Goal: Information Seeking & Learning: Learn about a topic

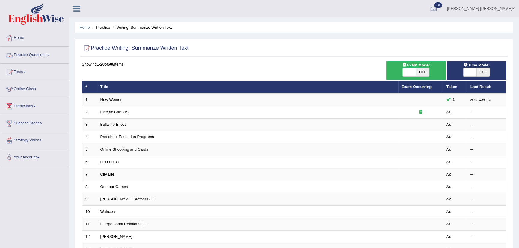
click at [36, 53] on link "Practice Questions" at bounding box center [34, 54] width 68 height 15
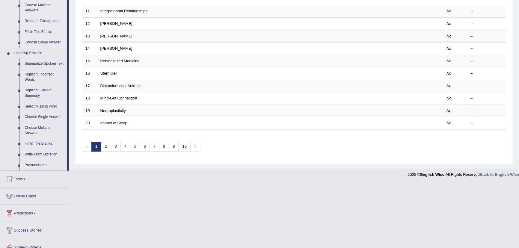
scroll to position [109, 0]
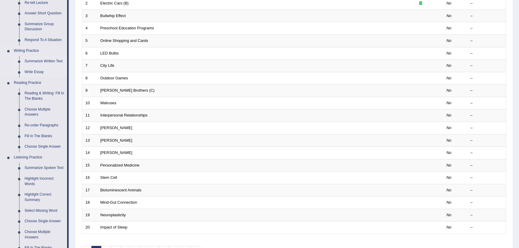
click at [37, 74] on link "Write Essay" at bounding box center [44, 72] width 45 height 11
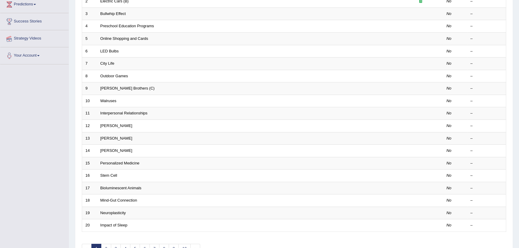
scroll to position [128, 0]
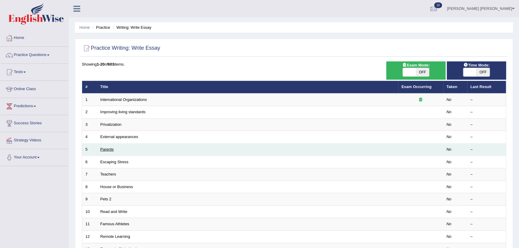
click at [114, 150] on link "Parents" at bounding box center [106, 149] width 13 height 4
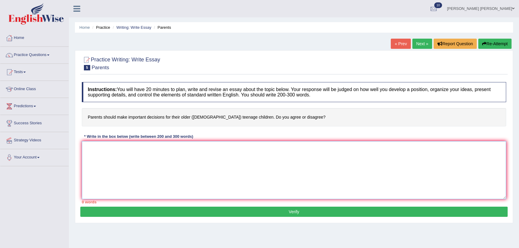
click at [112, 149] on textarea at bounding box center [294, 170] width 424 height 58
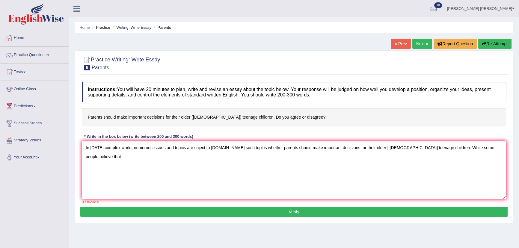
click at [495, 147] on textarea "In today's complex world, numerous issues and topics are suject to debate.One s…" at bounding box center [294, 170] width 424 height 58
drag, startPoint x: 485, startPoint y: 148, endPoint x: 499, endPoint y: 149, distance: 14.7
click at [499, 149] on textarea "In today's complex world, numerous issues and topics are suject to debate.One s…" at bounding box center [294, 170] width 424 height 58
click at [504, 147] on textarea "In today's complex world, numerous issues and topics are suject to debate.One s…" at bounding box center [294, 170] width 424 height 58
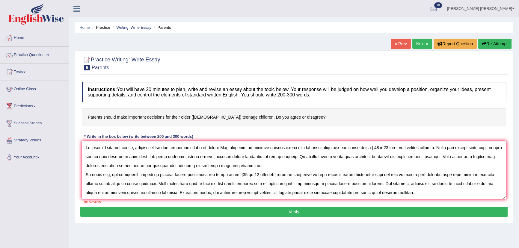
scroll to position [5, 0]
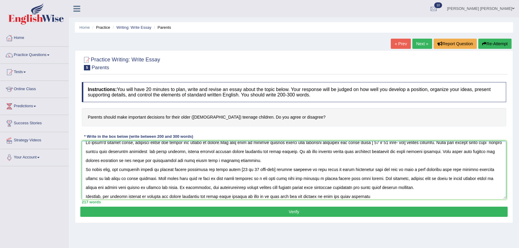
click at [347, 197] on textarea at bounding box center [294, 170] width 424 height 58
click at [367, 197] on textarea at bounding box center [294, 170] width 424 height 58
click at [182, 196] on textarea at bounding box center [294, 170] width 424 height 58
click at [387, 196] on textarea at bounding box center [294, 170] width 424 height 58
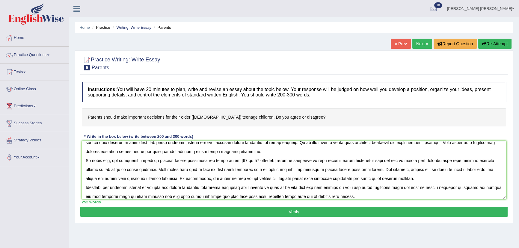
click at [93, 197] on textarea at bounding box center [294, 170] width 424 height 58
click at [347, 198] on textarea at bounding box center [294, 170] width 424 height 58
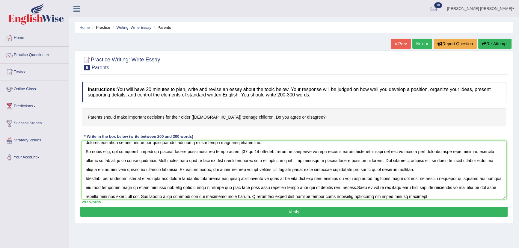
click at [391, 195] on textarea at bounding box center [294, 170] width 424 height 58
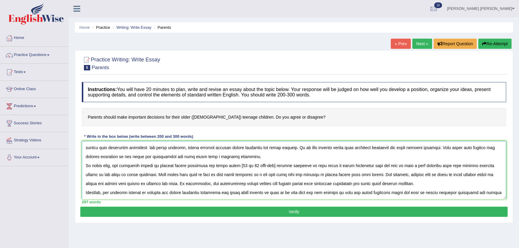
scroll to position [0, 0]
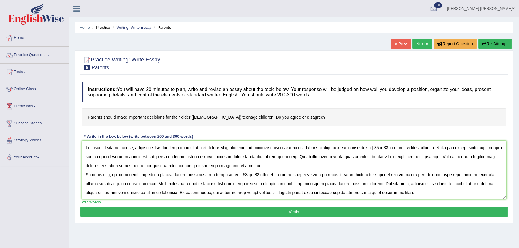
click at [198, 147] on textarea at bounding box center [294, 170] width 424 height 58
click at [252, 147] on textarea at bounding box center [294, 170] width 424 height 58
click at [253, 148] on textarea at bounding box center [294, 170] width 424 height 58
click at [266, 148] on textarea at bounding box center [294, 170] width 424 height 58
click at [106, 157] on textarea at bounding box center [294, 170] width 424 height 58
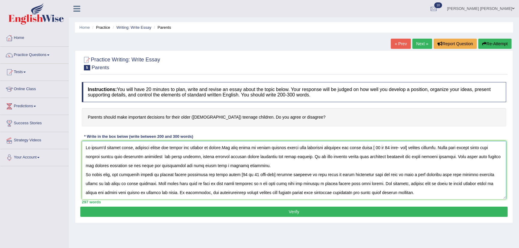
click at [204, 158] on textarea at bounding box center [294, 170] width 424 height 58
click at [252, 157] on textarea at bounding box center [294, 170] width 424 height 58
click at [281, 156] on textarea at bounding box center [294, 170] width 424 height 58
click at [358, 156] on textarea at bounding box center [294, 170] width 424 height 58
click at [362, 156] on textarea at bounding box center [294, 170] width 424 height 58
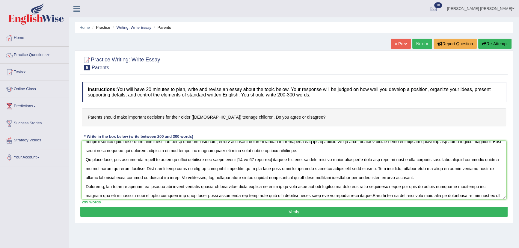
scroll to position [27, 0]
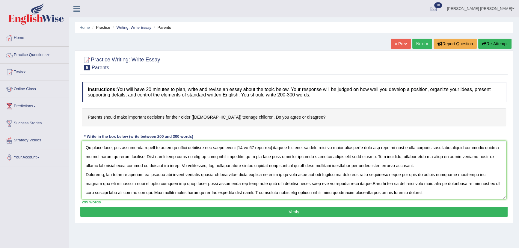
click at [413, 148] on textarea at bounding box center [294, 170] width 424 height 58
click at [416, 147] on textarea at bounding box center [294, 170] width 424 height 58
click at [275, 156] on textarea at bounding box center [294, 170] width 424 height 58
click at [97, 165] on textarea at bounding box center [294, 170] width 424 height 58
click at [332, 165] on textarea at bounding box center [294, 170] width 424 height 58
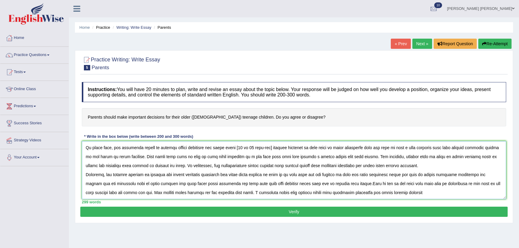
click at [424, 174] on textarea at bounding box center [294, 170] width 424 height 58
click at [117, 183] on textarea at bounding box center [294, 170] width 424 height 58
click at [232, 183] on textarea at bounding box center [294, 170] width 424 height 58
click at [242, 184] on textarea at bounding box center [294, 170] width 424 height 58
click at [232, 183] on textarea at bounding box center [294, 170] width 424 height 58
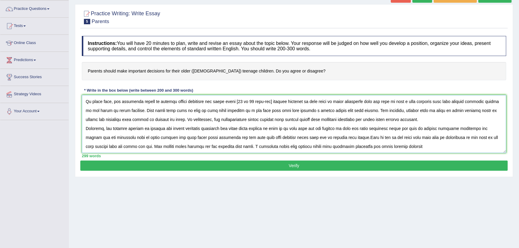
scroll to position [66, 0]
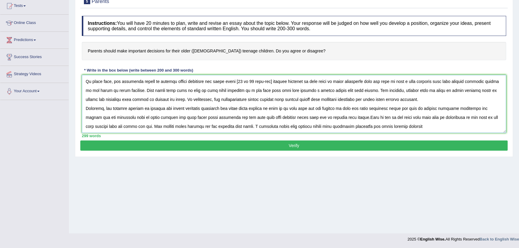
drag, startPoint x: 130, startPoint y: 125, endPoint x: 133, endPoint y: 126, distance: 3.4
click at [130, 125] on textarea at bounding box center [294, 104] width 424 height 58
click at [131, 125] on textarea at bounding box center [294, 104] width 424 height 58
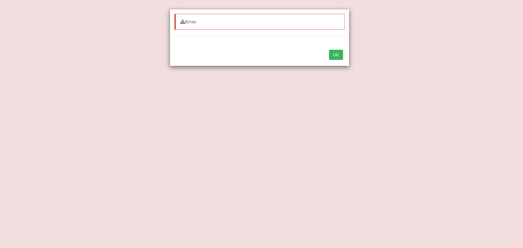
click at [335, 59] on button "OK" at bounding box center [336, 55] width 14 height 10
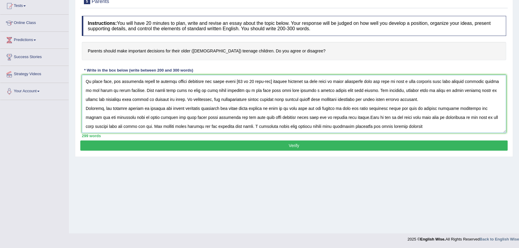
click at [419, 126] on textarea at bounding box center [294, 104] width 424 height 58
type textarea "In [DATE] complex world, numerous issues and topics are subject to [DOMAIN_NAME…"
click at [318, 144] on button "Verify" at bounding box center [293, 146] width 427 height 10
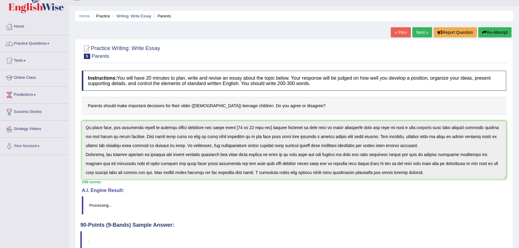
scroll to position [0, 0]
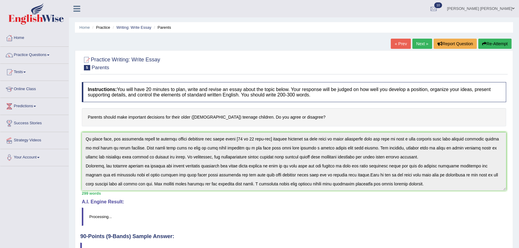
click at [379, 212] on blockquote "Processing..." at bounding box center [294, 217] width 424 height 18
click at [377, 201] on h4 "A.I. Engine Result:" at bounding box center [294, 201] width 424 height 5
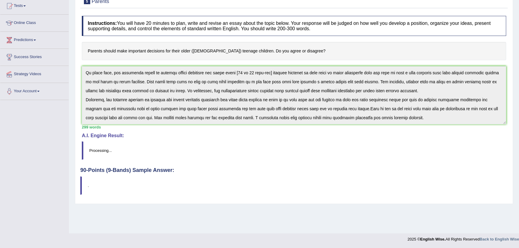
click at [129, 180] on blockquote "." at bounding box center [293, 186] width 427 height 18
click at [138, 148] on blockquote "Processing..." at bounding box center [294, 150] width 424 height 18
drag, startPoint x: 146, startPoint y: 137, endPoint x: 149, endPoint y: 120, distance: 17.9
click at [147, 135] on h4 "A.I. Engine Result:" at bounding box center [294, 135] width 424 height 5
click at [185, 146] on blockquote "Processing..." at bounding box center [294, 150] width 424 height 18
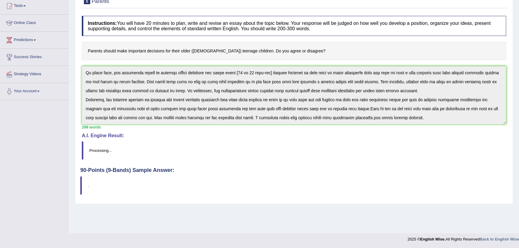
drag, startPoint x: 172, startPoint y: 127, endPoint x: 178, endPoint y: 127, distance: 6.3
click at [173, 127] on div "299 words" at bounding box center [294, 127] width 424 height 6
click at [425, 137] on div "Instructions: You will have 20 minutes to plan, write and revise an essay about…" at bounding box center [293, 90] width 427 height 155
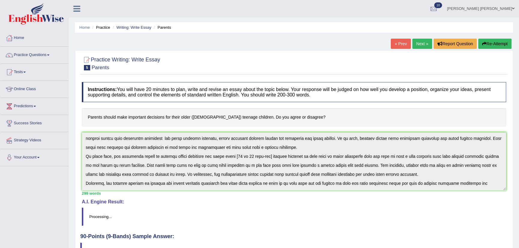
scroll to position [27, 0]
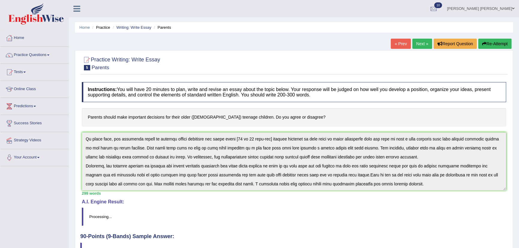
click at [415, 193] on div "Instructions: You will have 20 minutes to plan, write and revise an essay about…" at bounding box center [293, 156] width 427 height 155
drag, startPoint x: 256, startPoint y: 238, endPoint x: 242, endPoint y: 226, distance: 18.2
click at [249, 233] on div "Practice Writing: Write Essay 5 Parents Instructions: You will have 20 minutes …" at bounding box center [294, 160] width 438 height 220
click at [414, 191] on div "Instructions: You will have 20 minutes to plan, write and revise an essay about…" at bounding box center [293, 156] width 427 height 155
click at [395, 43] on link "« Prev" at bounding box center [401, 44] width 20 height 10
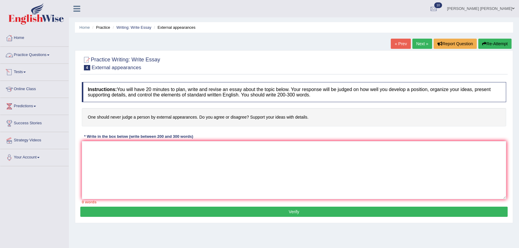
click at [44, 55] on link "Practice Questions" at bounding box center [34, 54] width 68 height 15
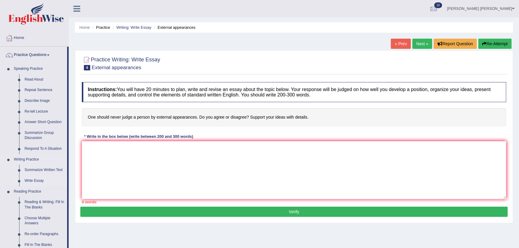
click at [31, 180] on link "Write Essay" at bounding box center [44, 181] width 45 height 11
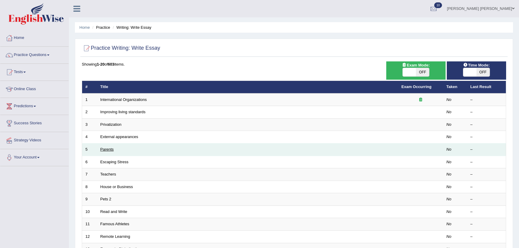
click at [105, 150] on link "Parents" at bounding box center [106, 149] width 13 height 4
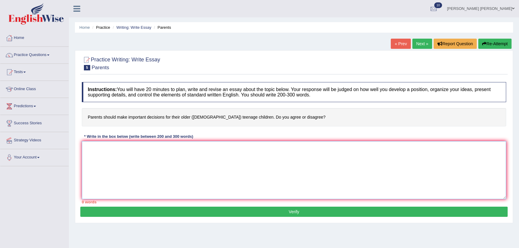
drag, startPoint x: 107, startPoint y: 149, endPoint x: 105, endPoint y: 157, distance: 8.0
paste textarea "In [DATE] complex world, numerous issues and topics are subject to [DOMAIN_NAME…"
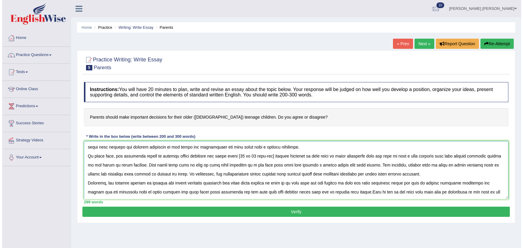
scroll to position [27, 0]
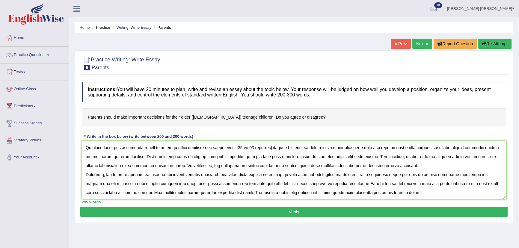
type textarea "In [DATE] complex world, numerous issues and topics are subject to [DOMAIN_NAME…"
click at [301, 212] on button "Verify" at bounding box center [293, 212] width 427 height 10
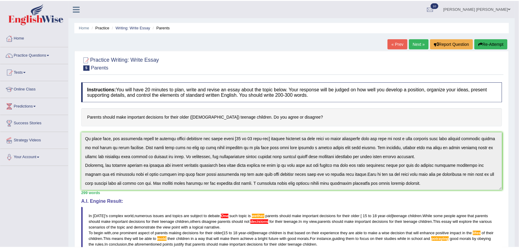
scroll to position [91, 0]
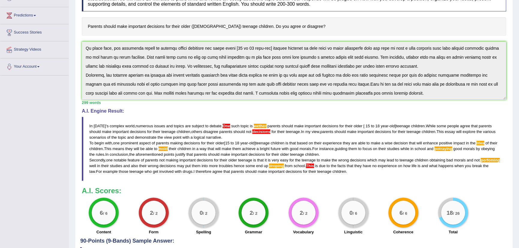
click at [484, 141] on span "lifes" at bounding box center [481, 143] width 8 height 4
click at [484, 143] on span "lifes" at bounding box center [481, 143] width 8 height 4
click at [481, 162] on span "perfoming" at bounding box center [490, 160] width 19 height 4
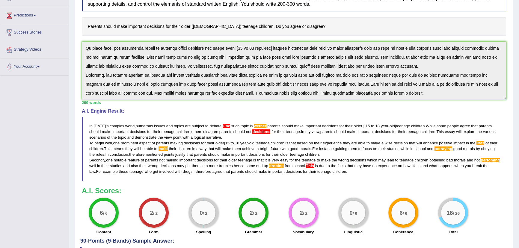
click at [481, 162] on span "perfoming" at bounding box center [490, 160] width 19 height 4
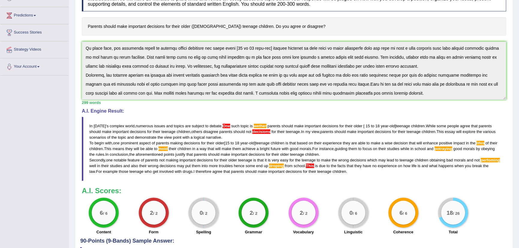
click at [481, 162] on span "perfoming" at bounding box center [490, 160] width 19 height 4
drag, startPoint x: 106, startPoint y: 165, endPoint x: 137, endPoint y: 165, distance: 30.9
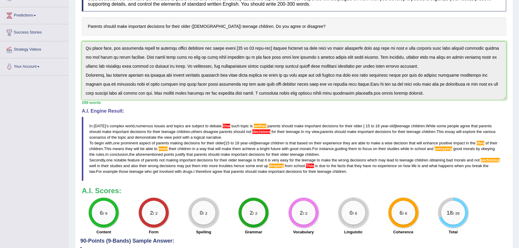
click at [112, 166] on blockquote "In [DATE] ' s complex world , numerous issues and topics are subject to debate …" at bounding box center [294, 149] width 424 height 64
click at [284, 167] on span "droping" at bounding box center [276, 166] width 14 height 4
click at [284, 165] on span "droping" at bounding box center [276, 166] width 14 height 4
